Goal: Check status: Check status

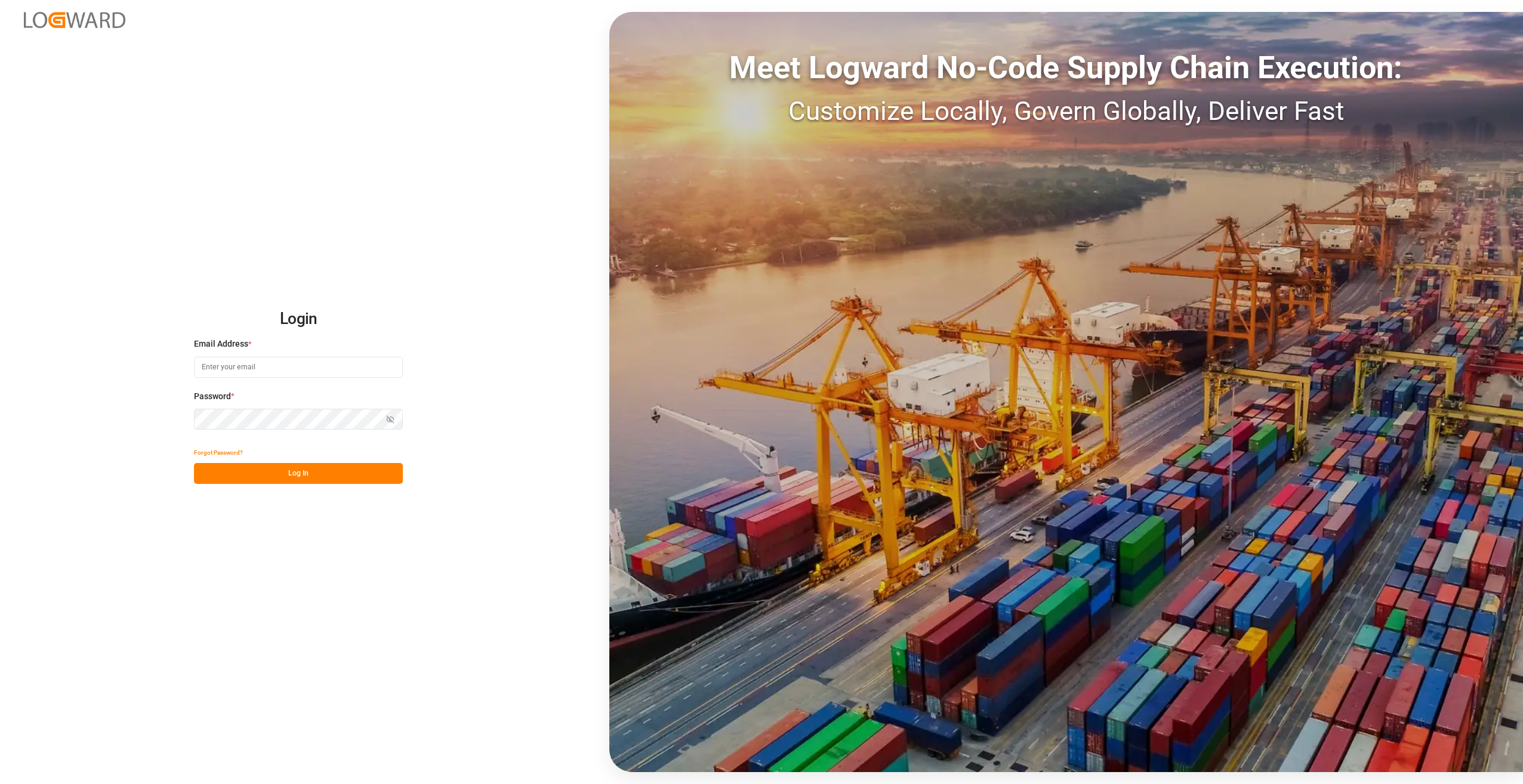
type input "[PERSON_NAME][EMAIL_ADDRESS][PERSON_NAME][DOMAIN_NAME]"
click at [278, 474] on button "Log In" at bounding box center [299, 473] width 209 height 21
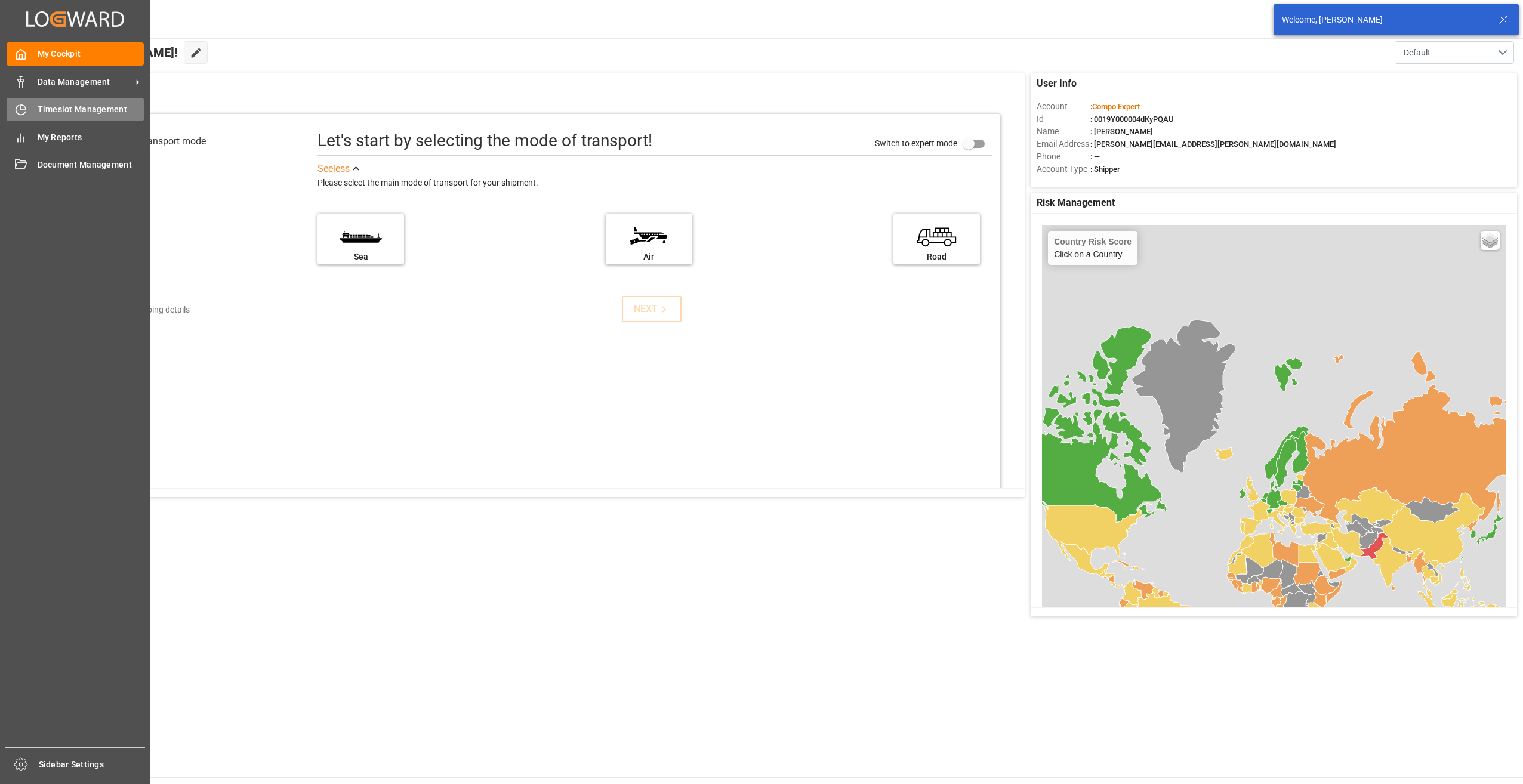
click at [22, 112] on icon at bounding box center [21, 109] width 12 height 12
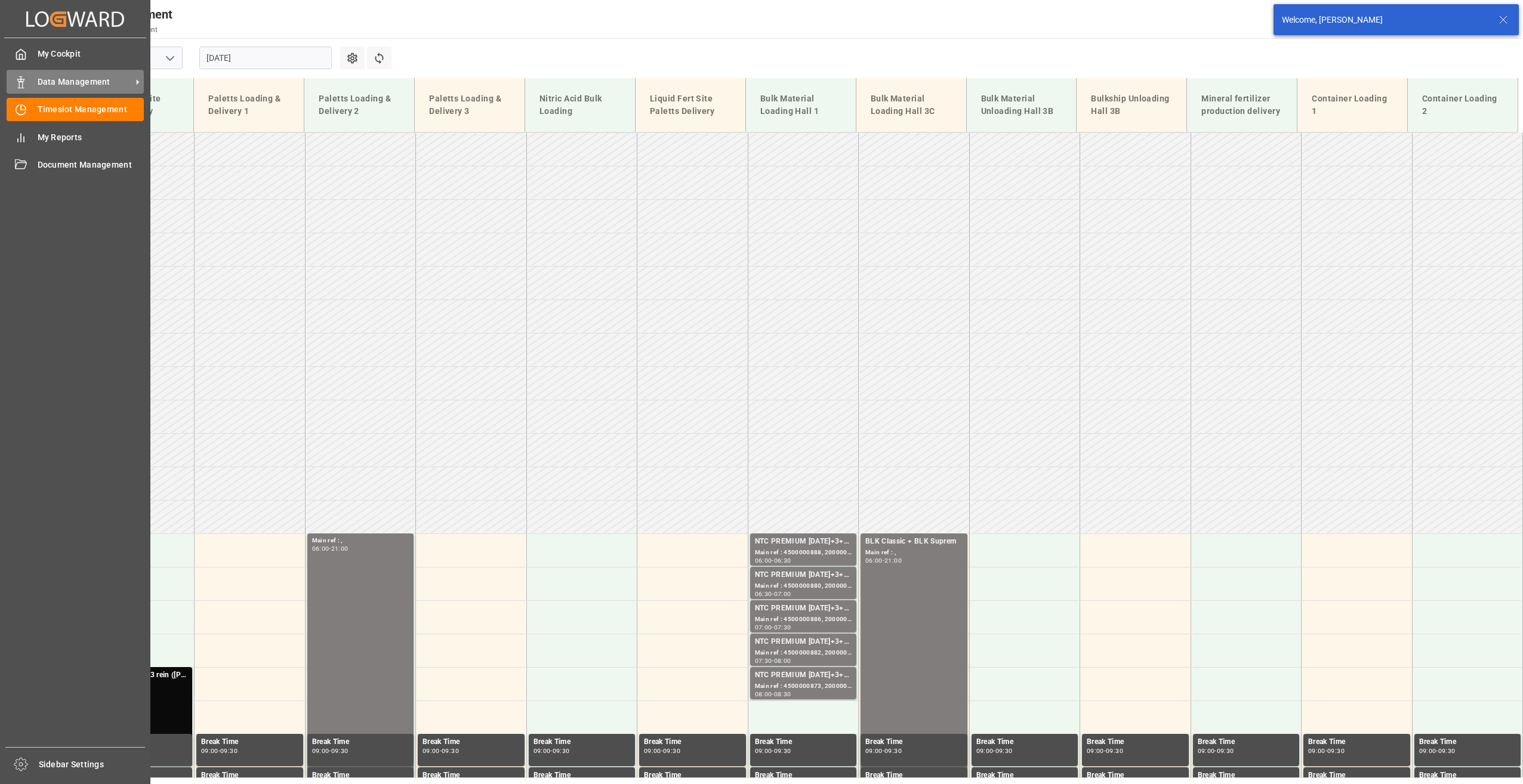
click at [56, 84] on span "Data Management" at bounding box center [85, 81] width 95 height 12
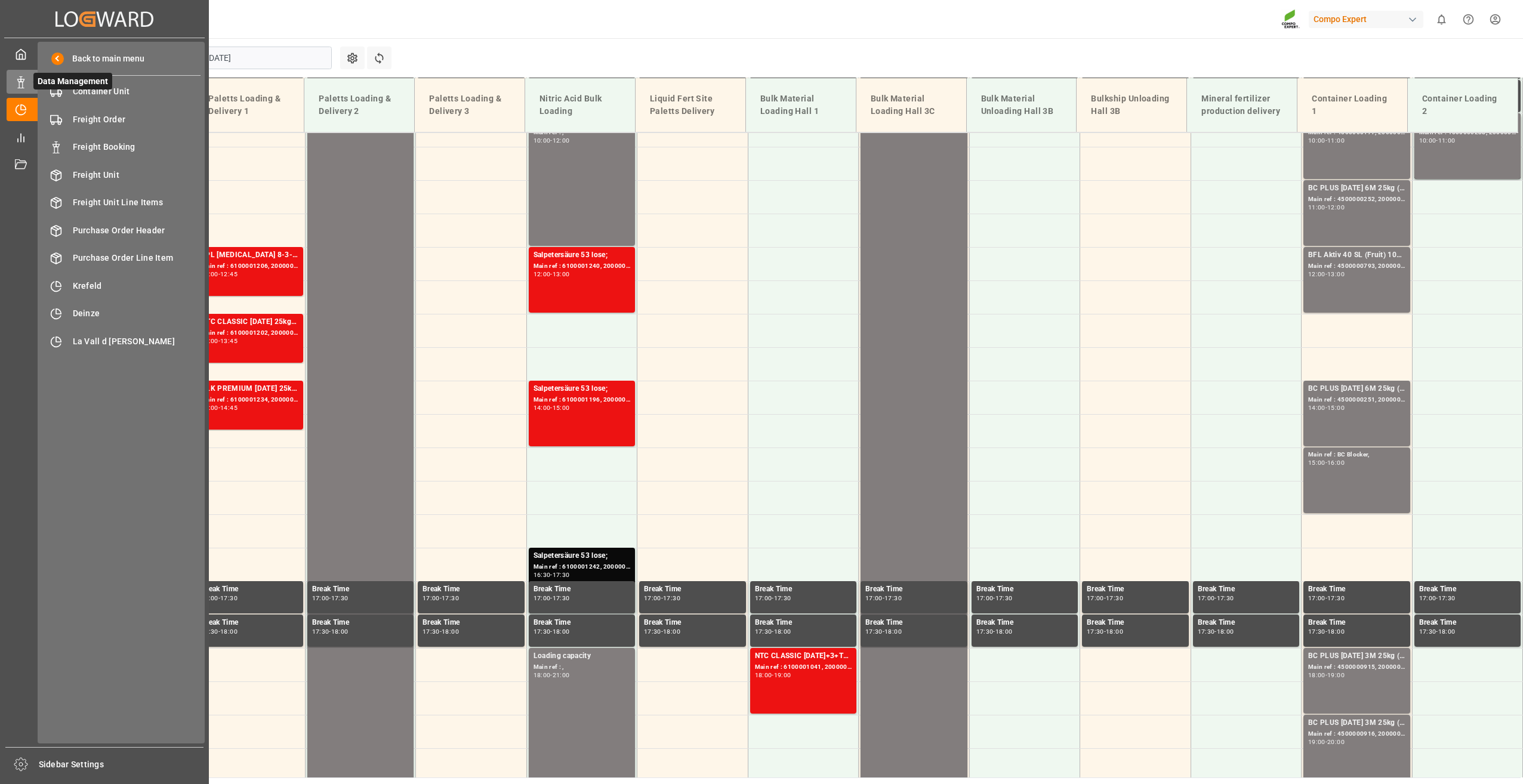
scroll to position [873, 0]
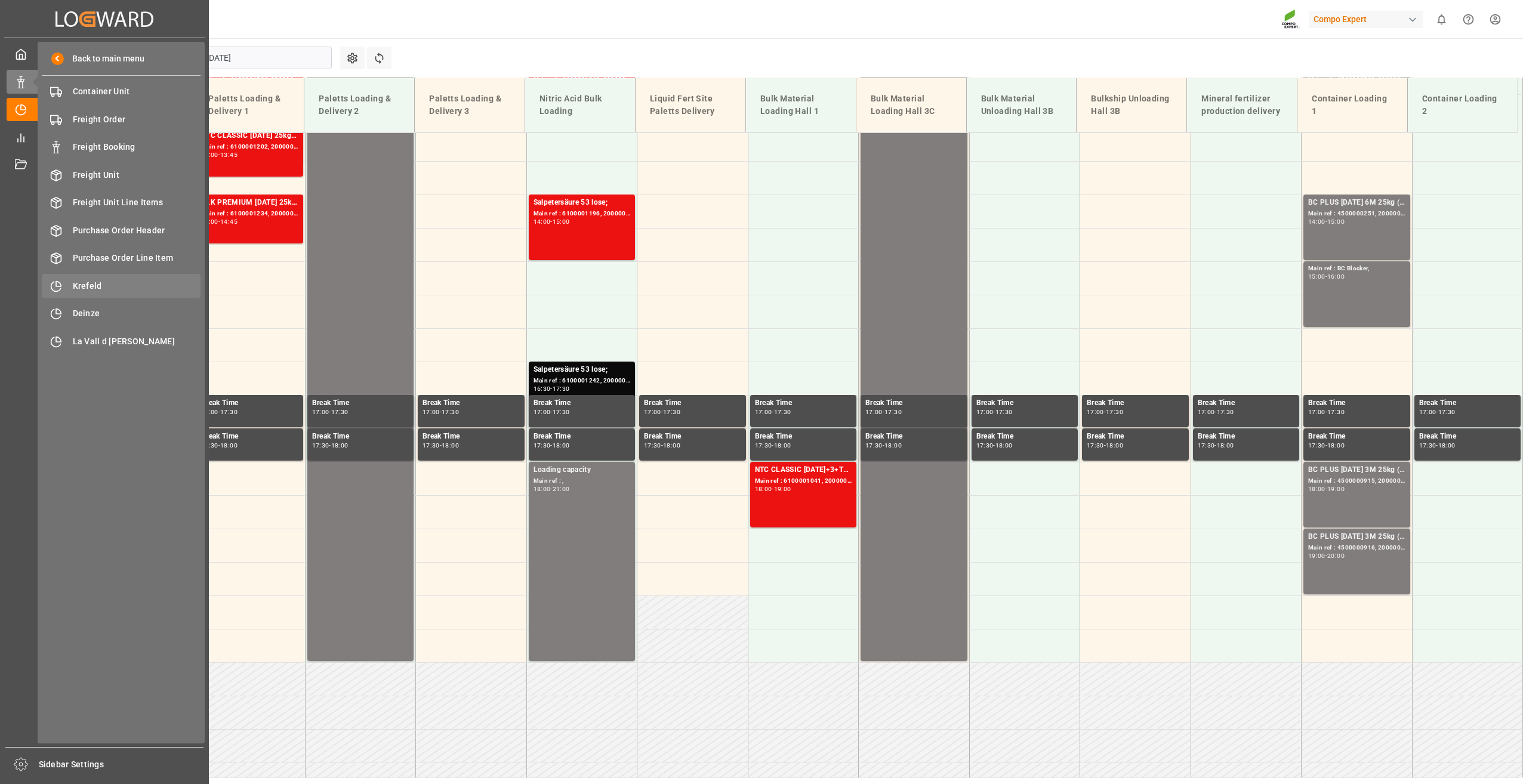
click at [102, 283] on span "Krefeld" at bounding box center [137, 285] width 128 height 12
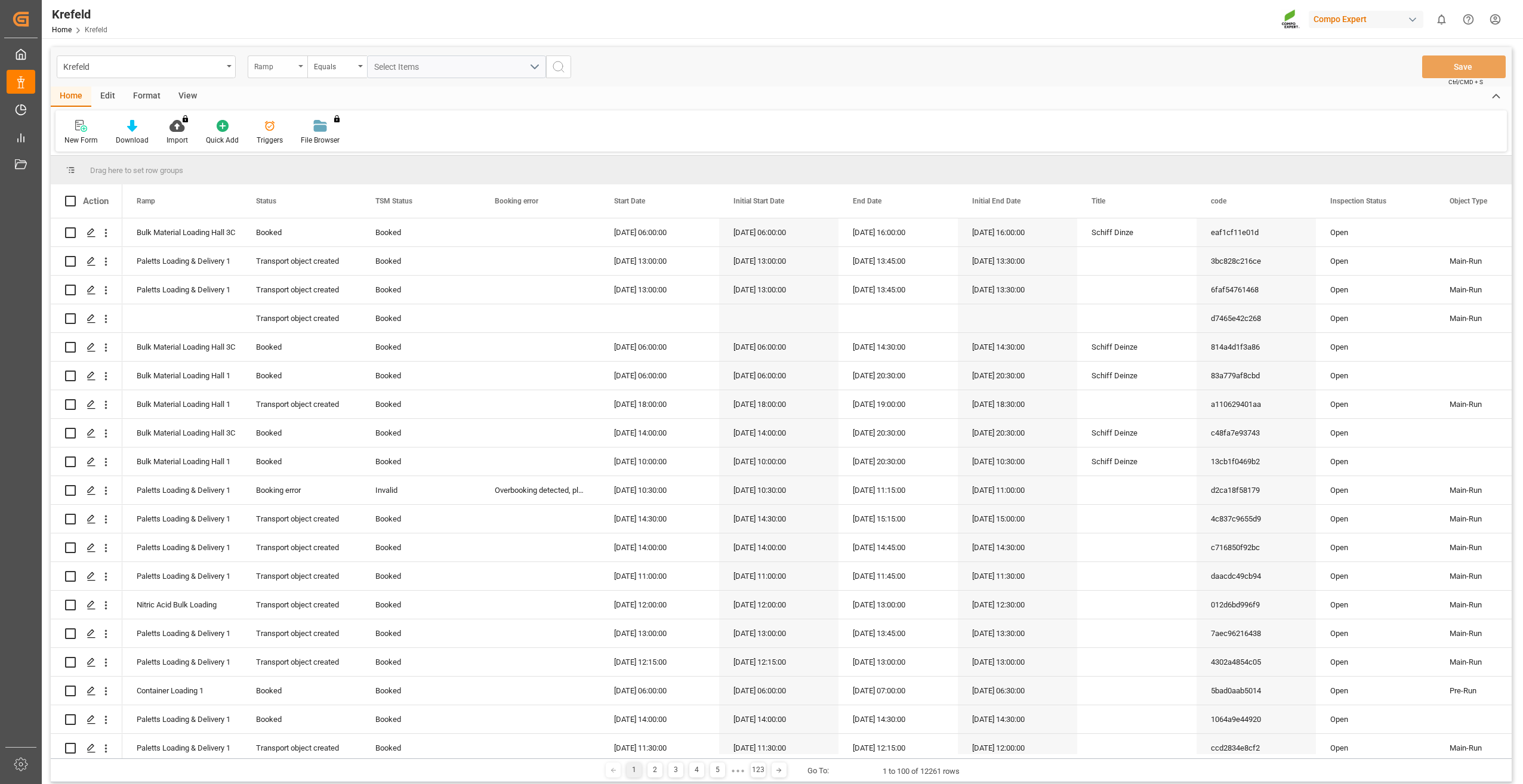
click at [296, 68] on div "Ramp" at bounding box center [278, 66] width 60 height 23
type input "sap"
click at [297, 124] on div "SAP Order Number" at bounding box center [337, 122] width 178 height 25
click at [404, 66] on input "text" at bounding box center [456, 66] width 179 height 23
type input "2000000151;"
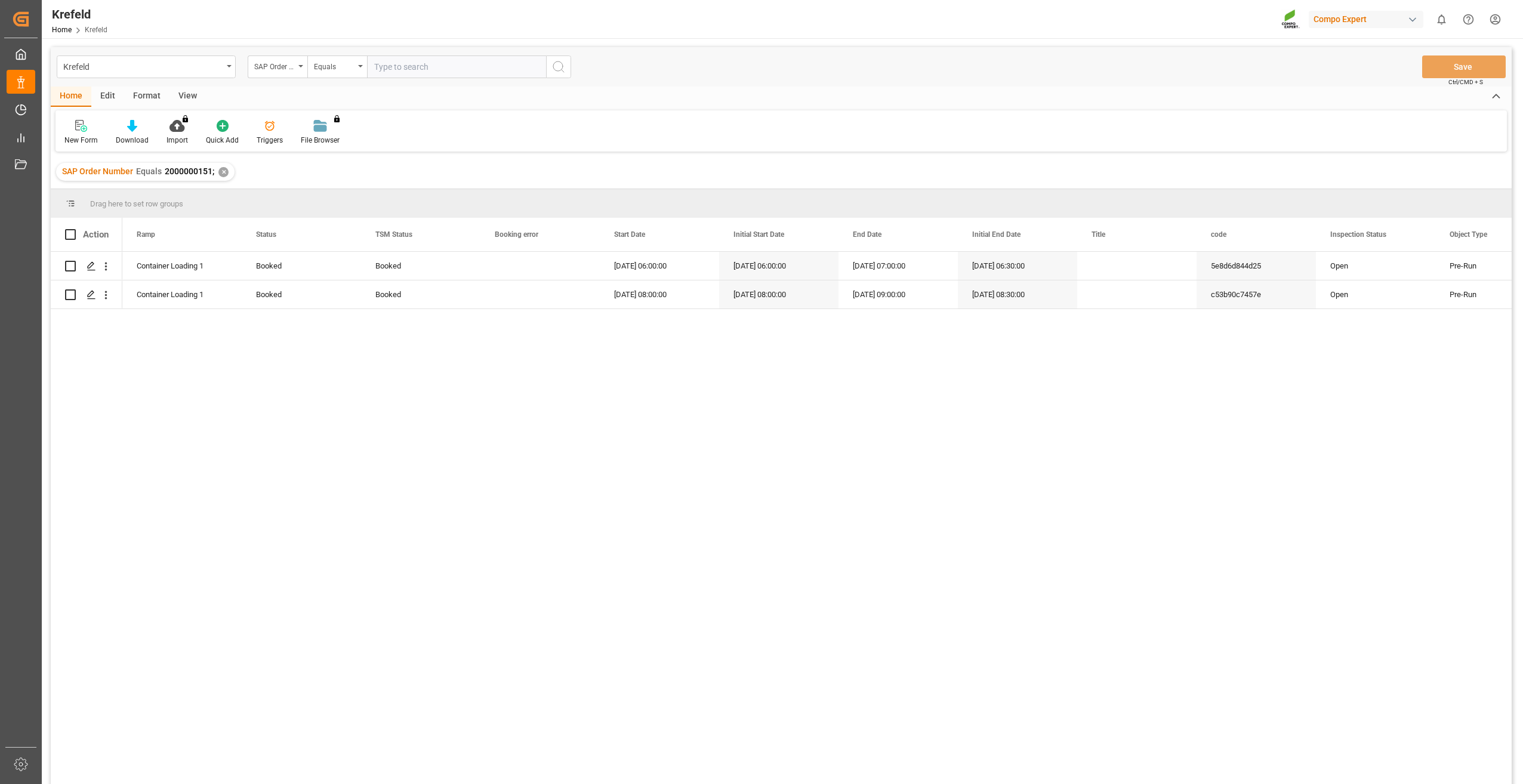
click at [222, 173] on div "✕" at bounding box center [224, 172] width 10 height 10
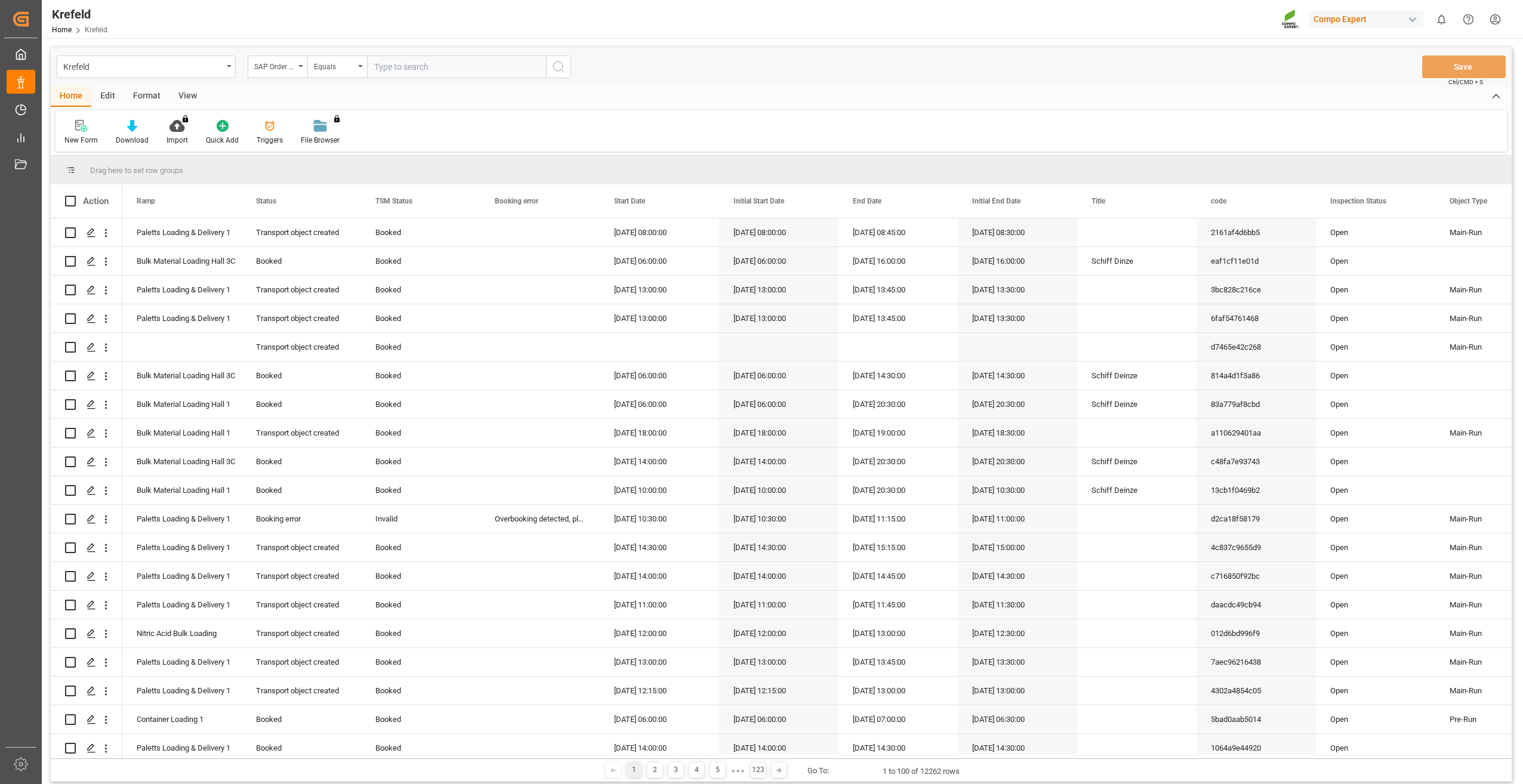
click at [399, 68] on input "text" at bounding box center [456, 66] width 179 height 23
paste input "2000000989"
type input "2000000989;"
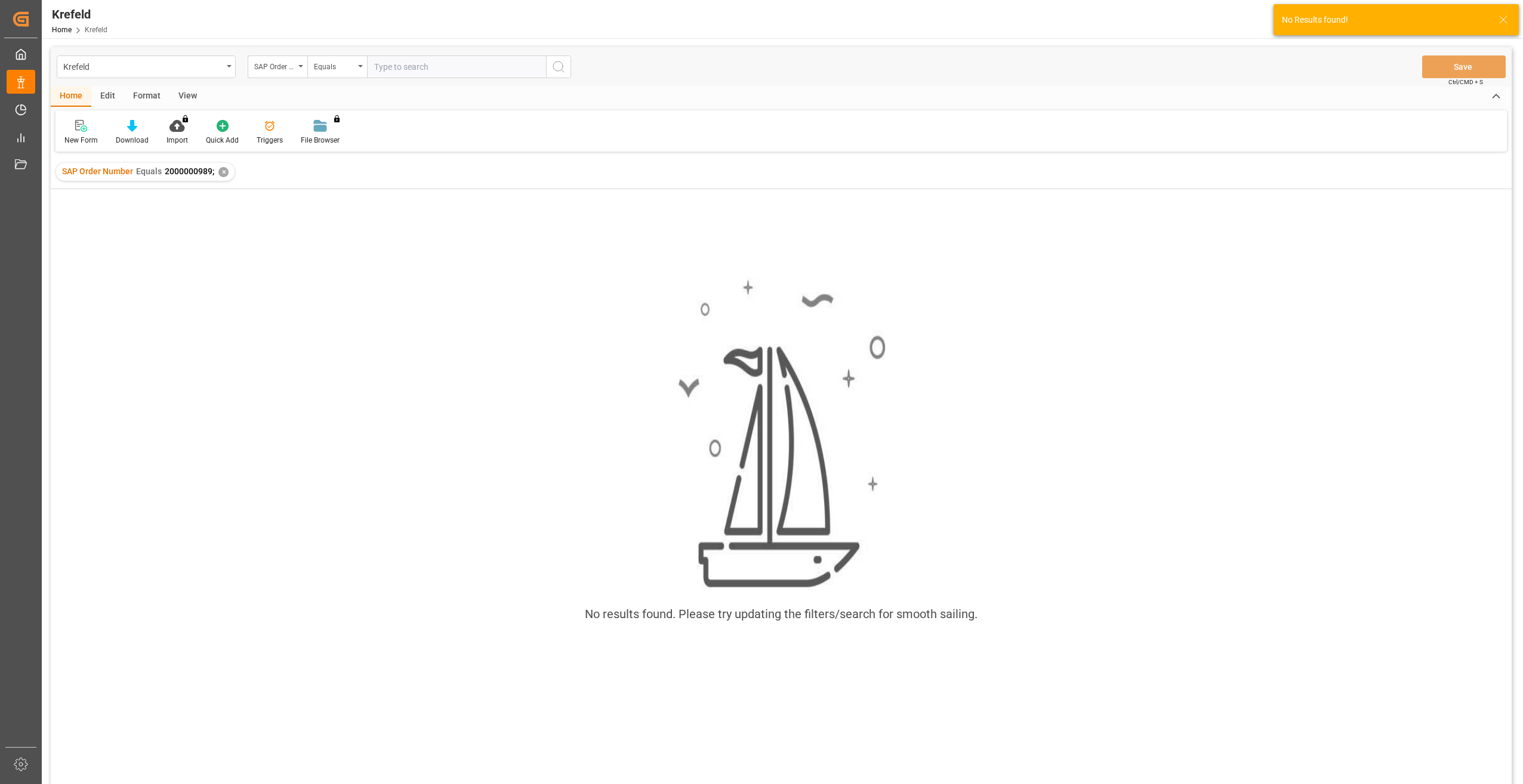
click at [224, 173] on div "✕" at bounding box center [224, 172] width 10 height 10
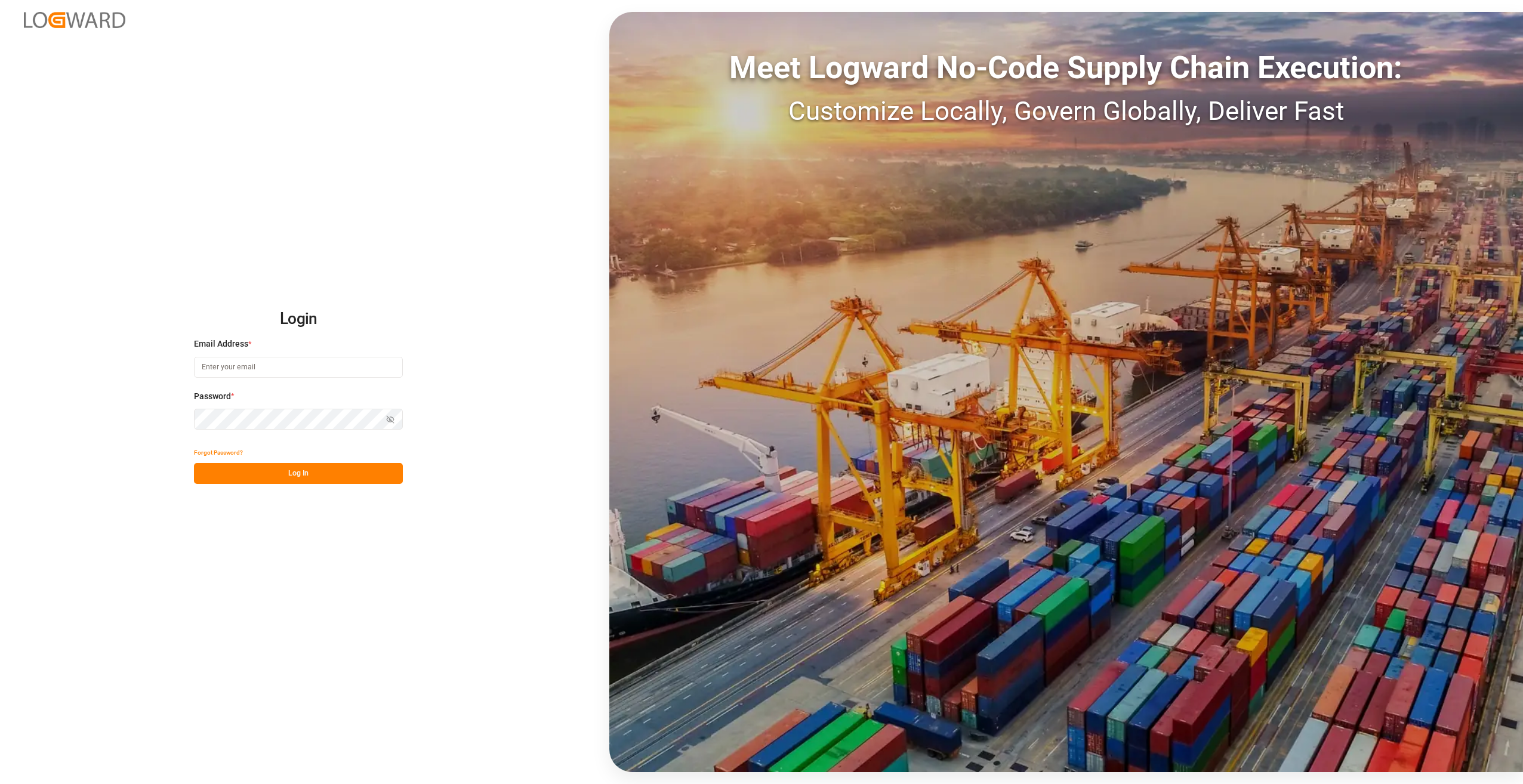
type input "[PERSON_NAME][EMAIL_ADDRESS][PERSON_NAME][DOMAIN_NAME]"
click at [334, 478] on button "Log In" at bounding box center [299, 473] width 209 height 21
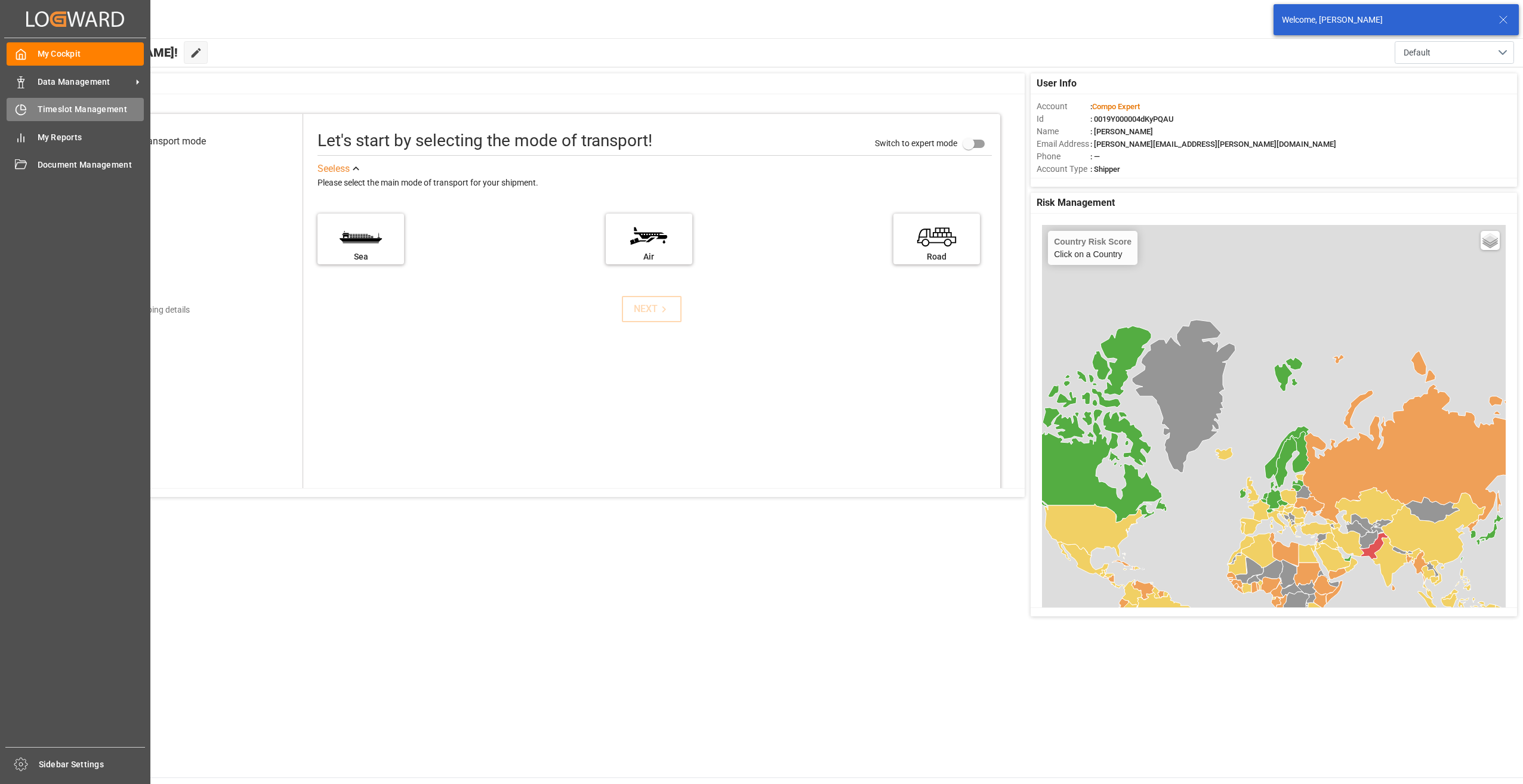
click at [37, 113] on div "Timeslot Management Timeslot Management" at bounding box center [75, 109] width 138 height 23
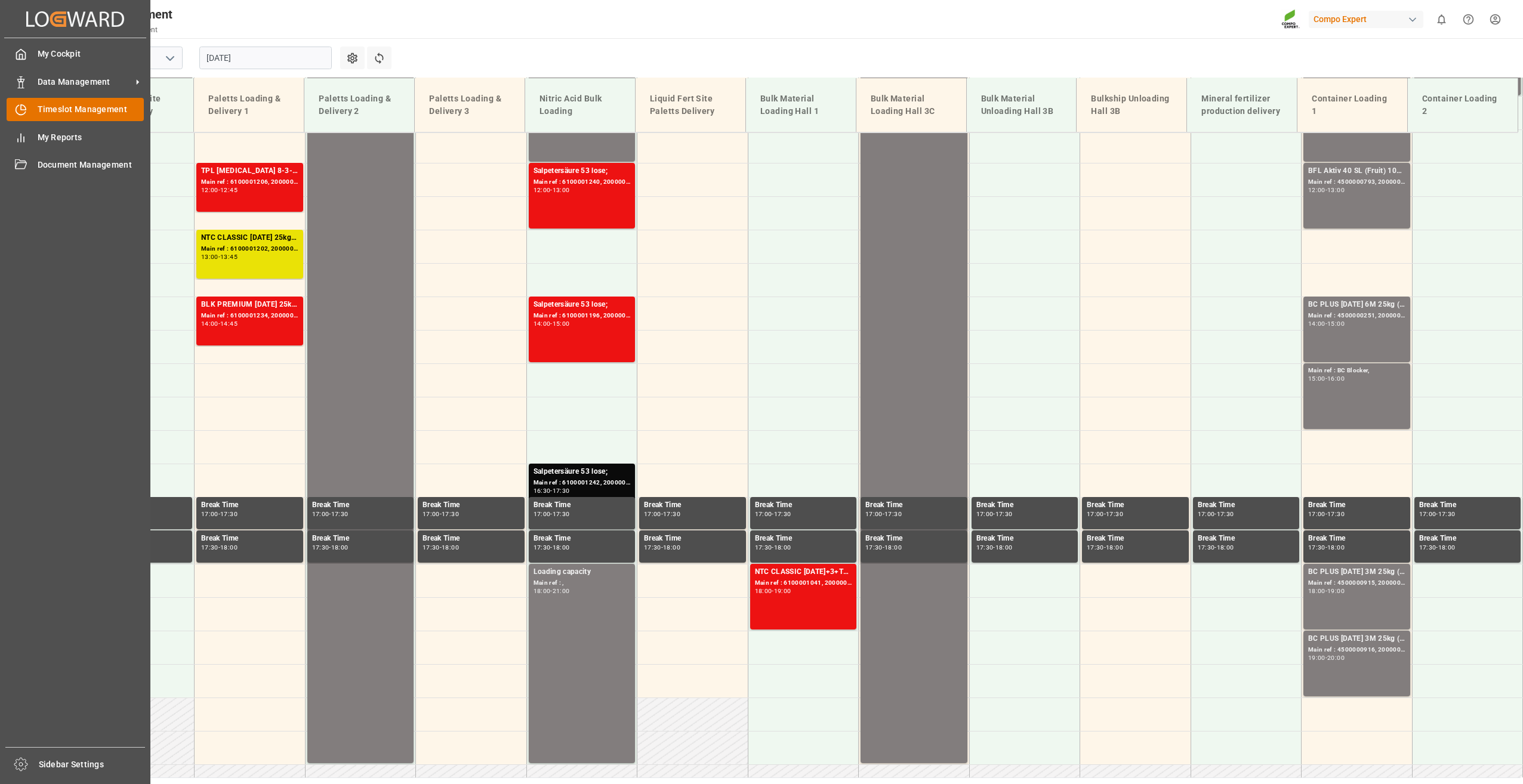
scroll to position [940, 0]
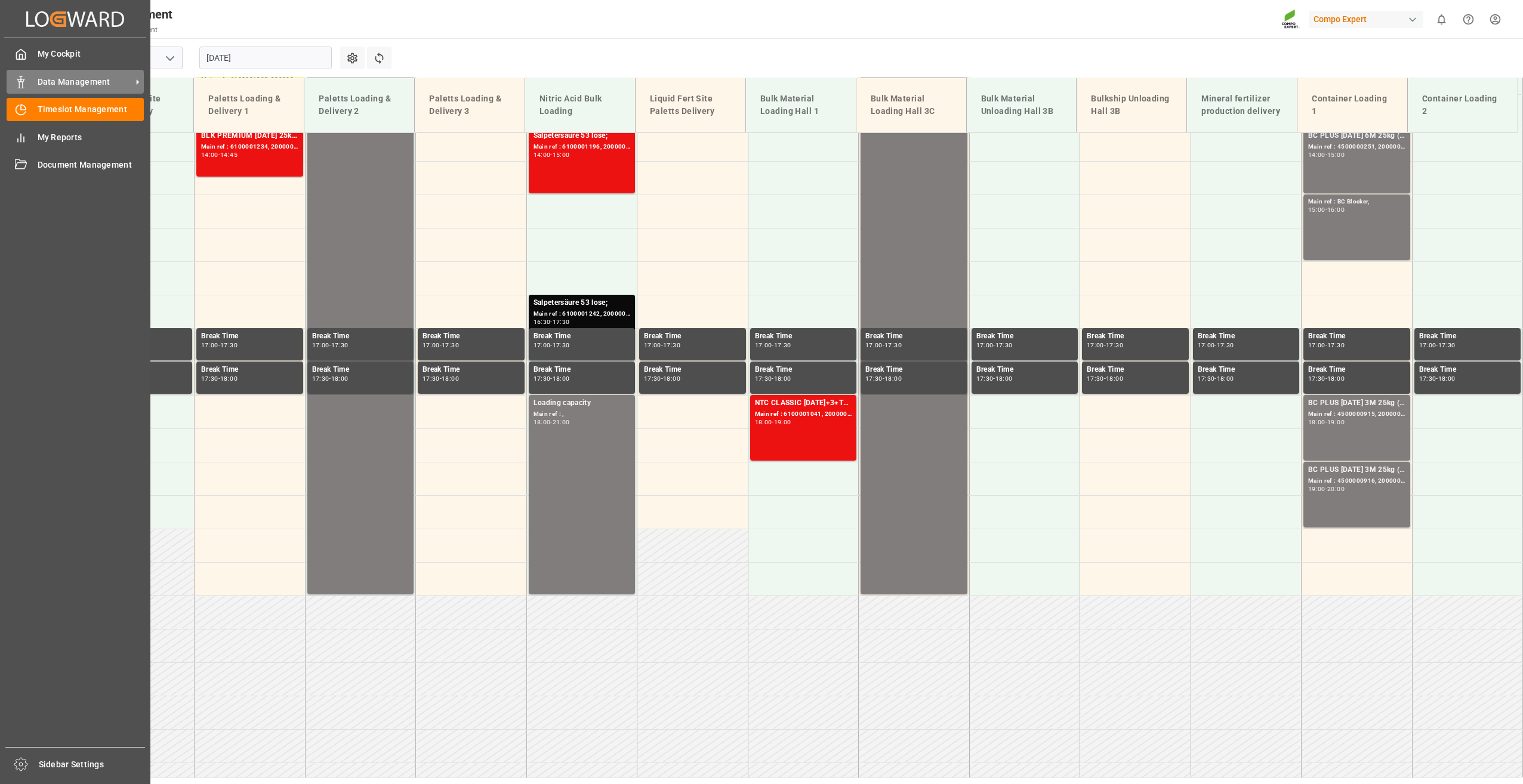
click at [71, 76] on span "Data Management" at bounding box center [85, 81] width 95 height 12
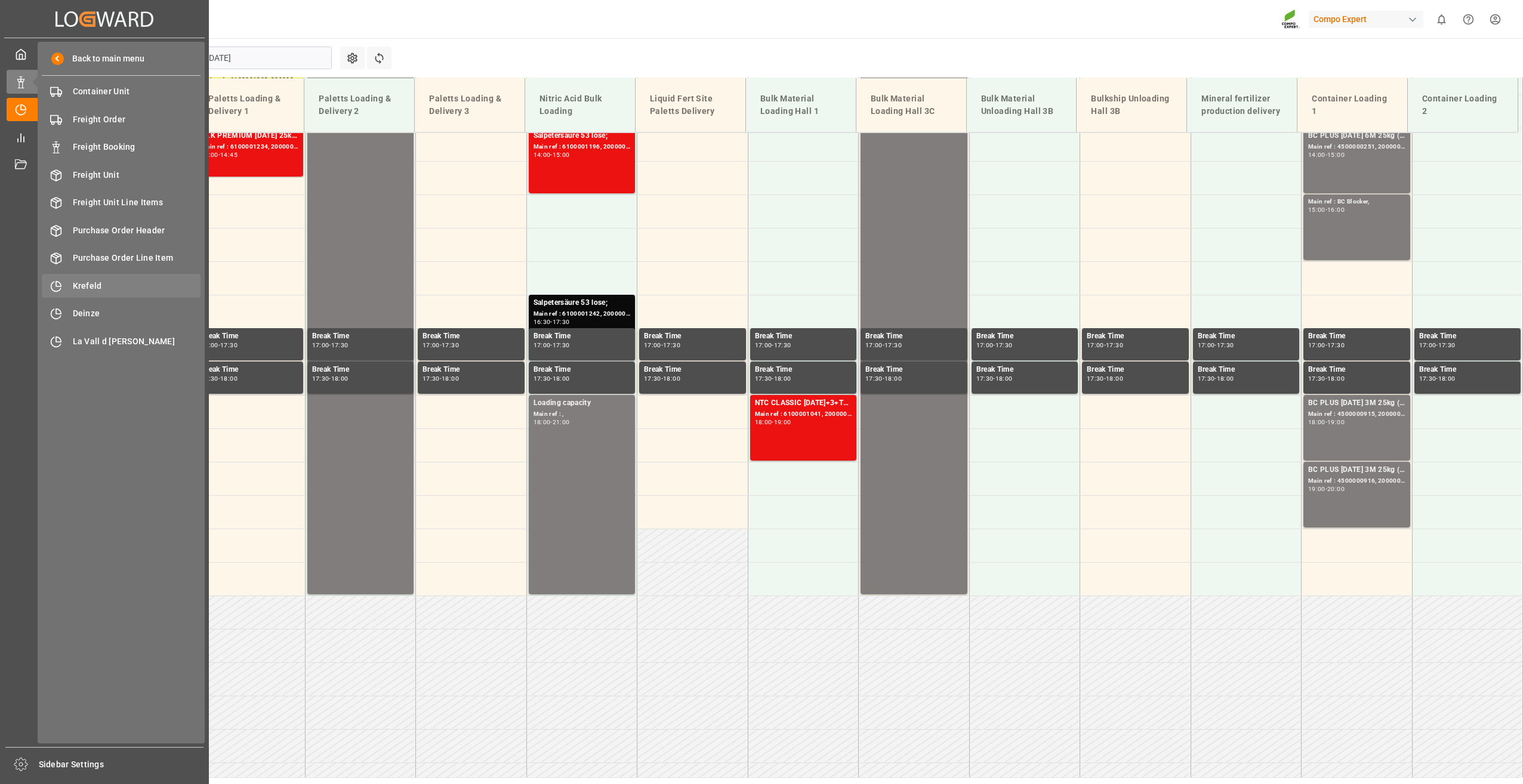
click at [106, 282] on span "Krefeld" at bounding box center [137, 285] width 128 height 12
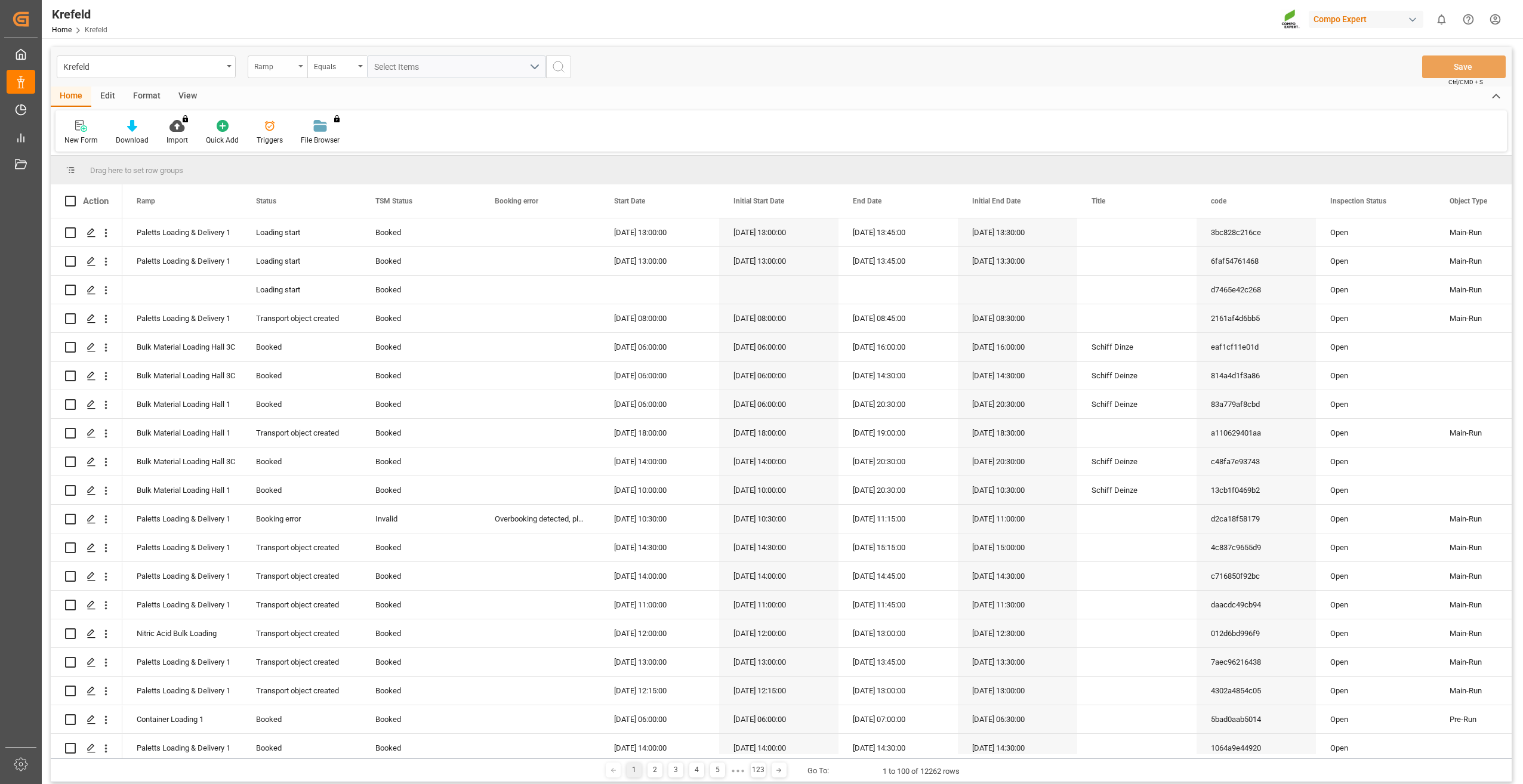
click at [299, 67] on icon "open menu" at bounding box center [301, 66] width 5 height 3
type input "sap"
click at [297, 122] on div "SAP Order Number" at bounding box center [337, 122] width 178 height 25
click at [346, 66] on div "Equals" at bounding box center [334, 65] width 40 height 14
click at [399, 67] on input "text" at bounding box center [456, 66] width 179 height 23
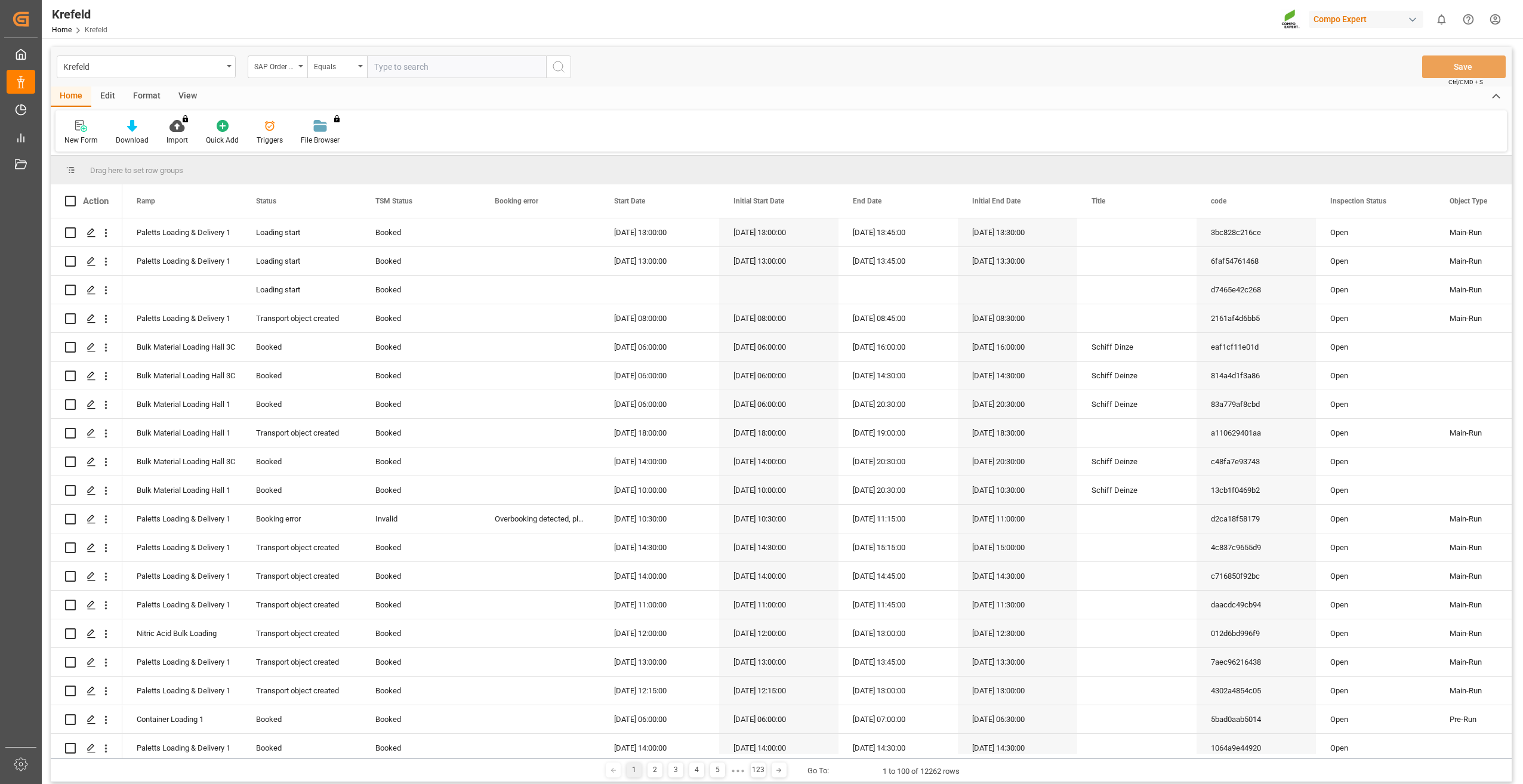
paste input "2000000772"
type input "2000000772;"
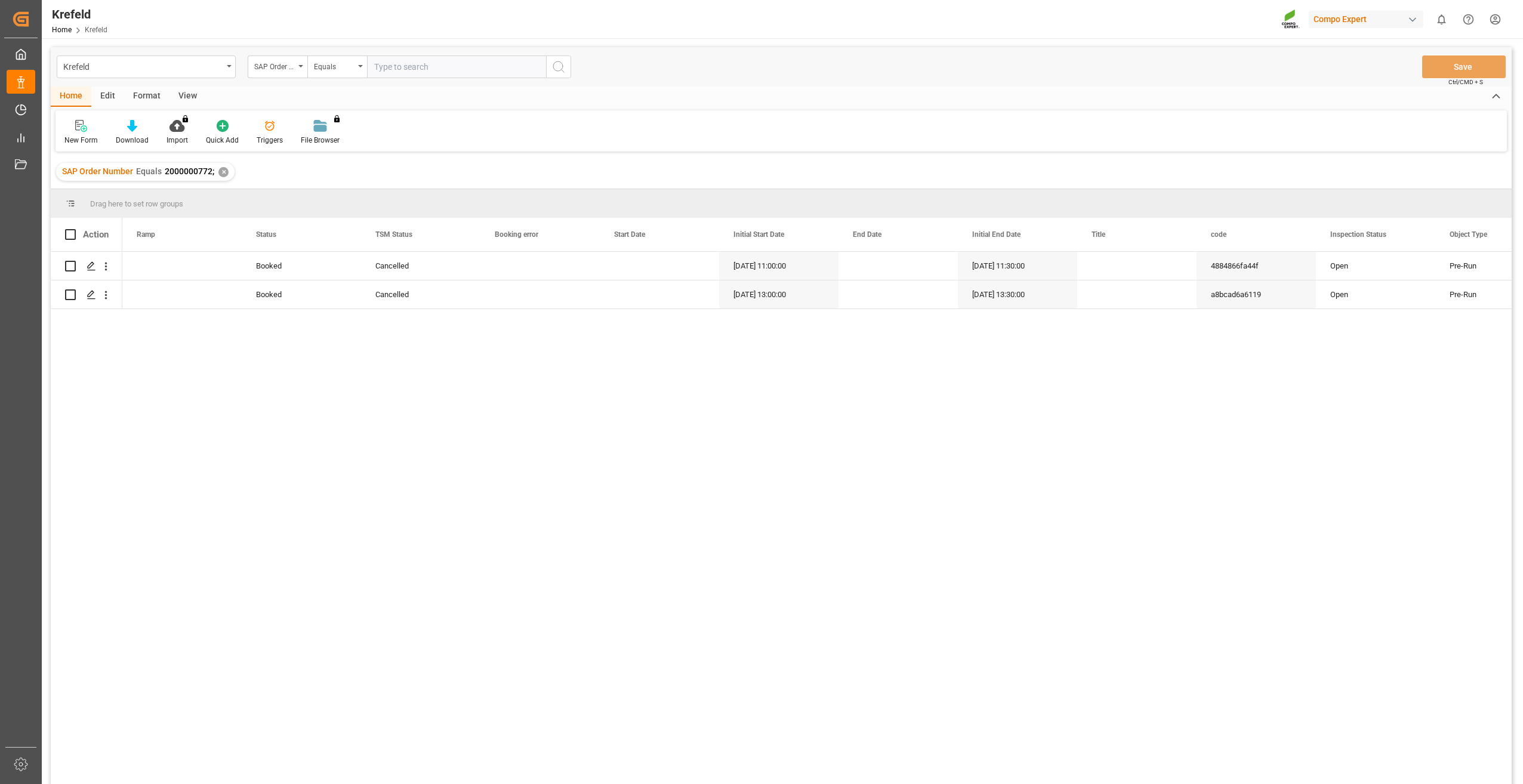
click at [226, 171] on div "✕" at bounding box center [224, 172] width 10 height 10
